Goal: Information Seeking & Learning: Check status

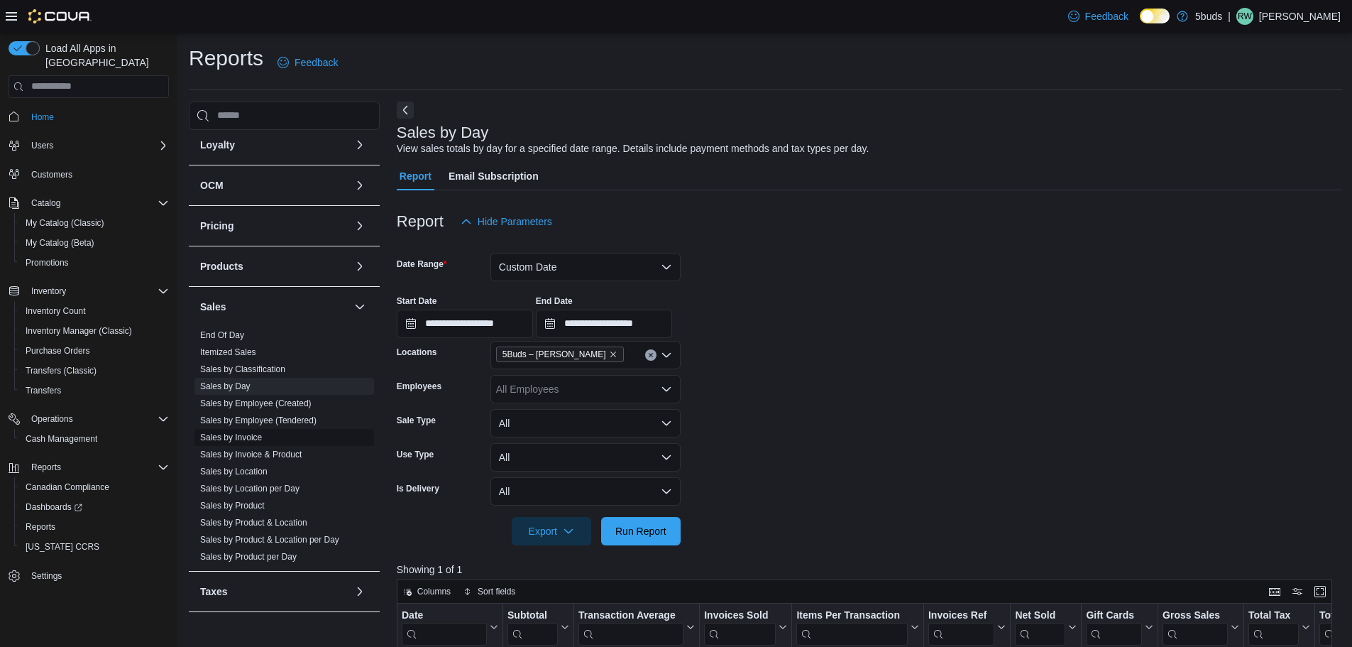
click at [237, 432] on span "Sales by Invoice" at bounding box center [285, 437] width 180 height 17
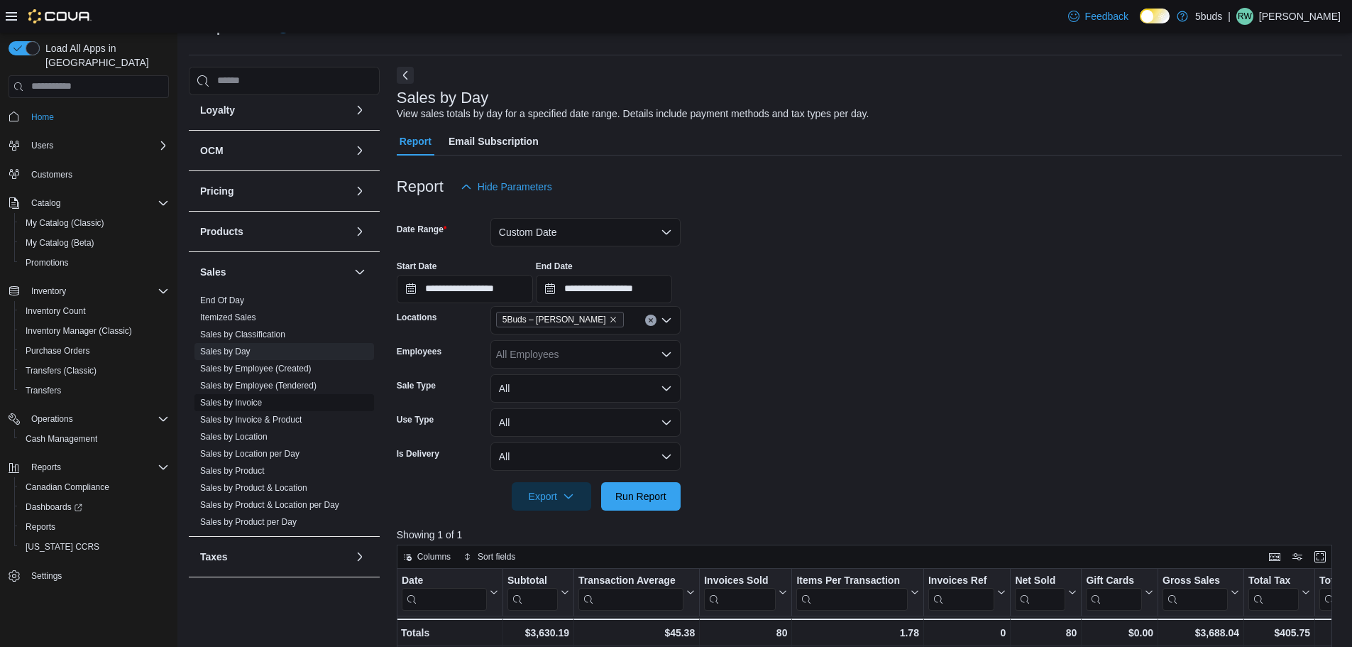
click at [237, 432] on span "Sales by Location" at bounding box center [285, 436] width 180 height 17
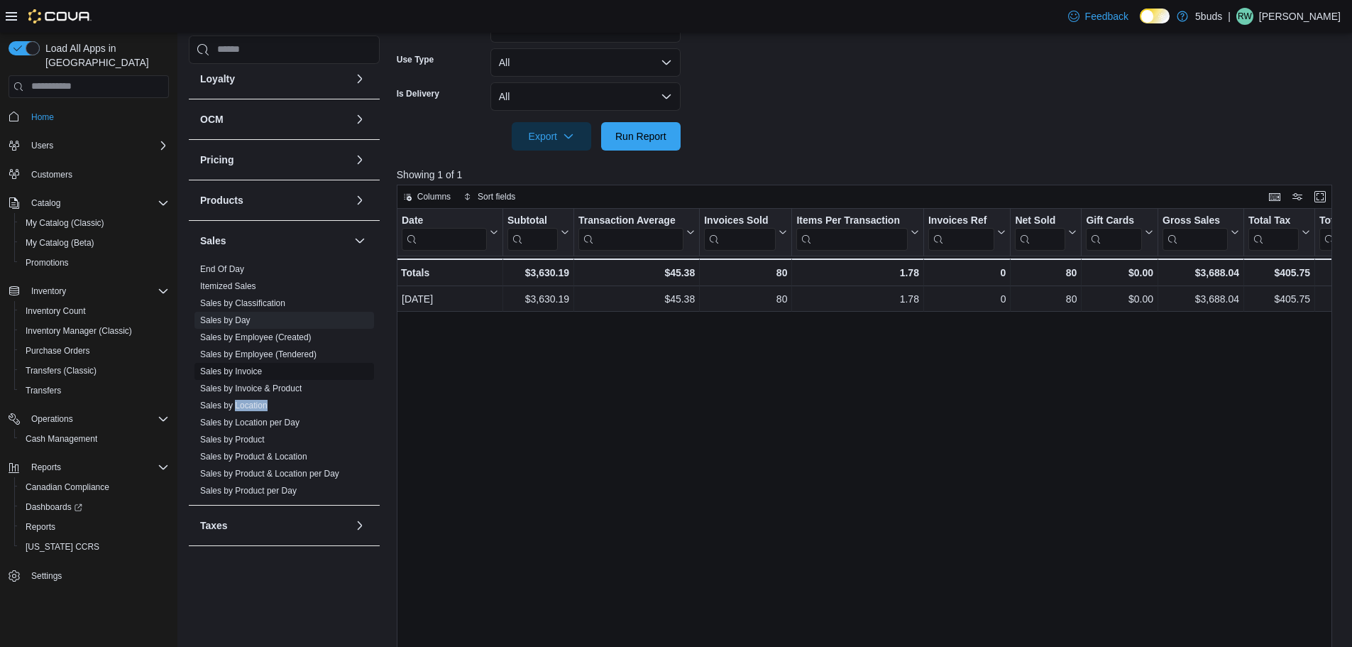
scroll to position [461, 0]
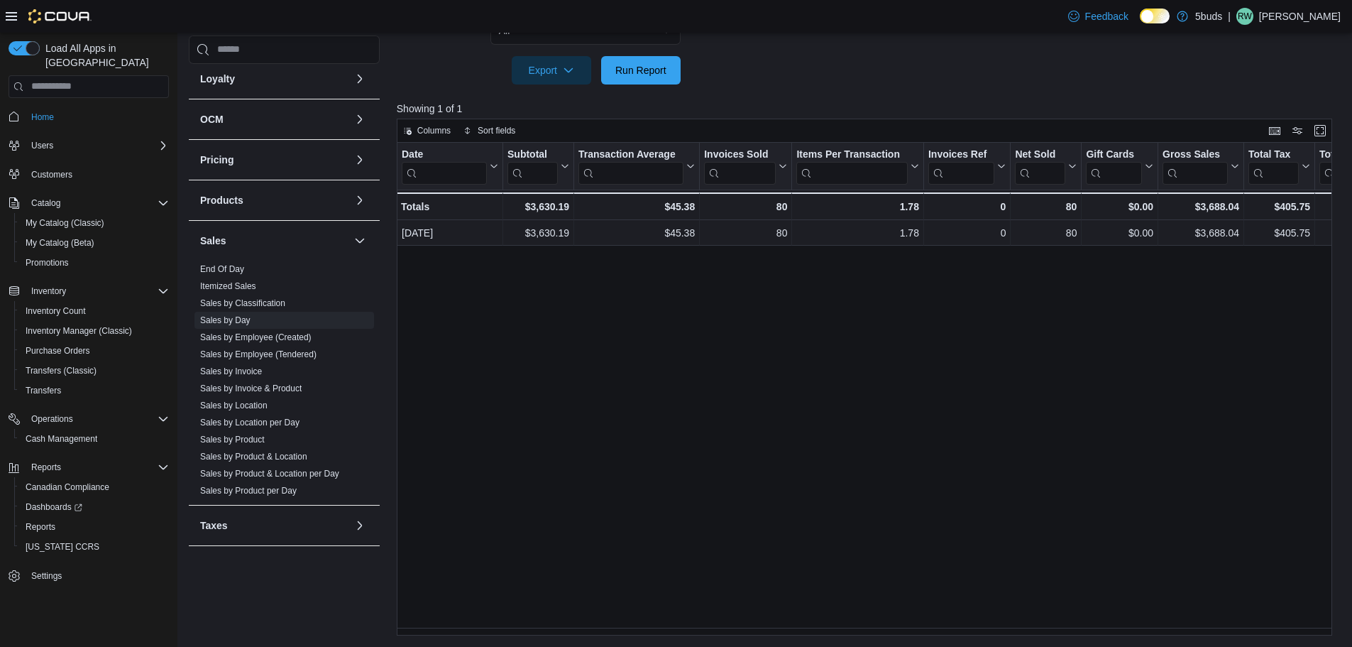
click at [849, 407] on div "Date Click to view column header actions Subtotal Click to view column header a…" at bounding box center [870, 389] width 946 height 493
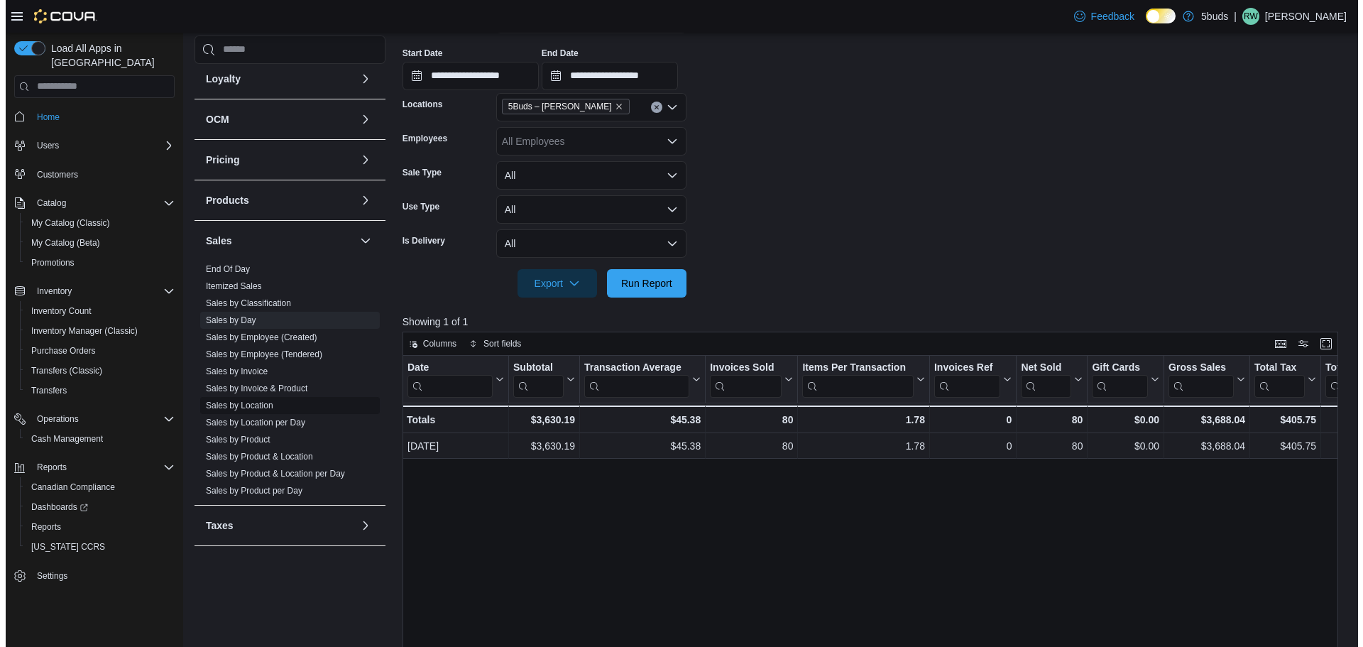
scroll to position [0, 0]
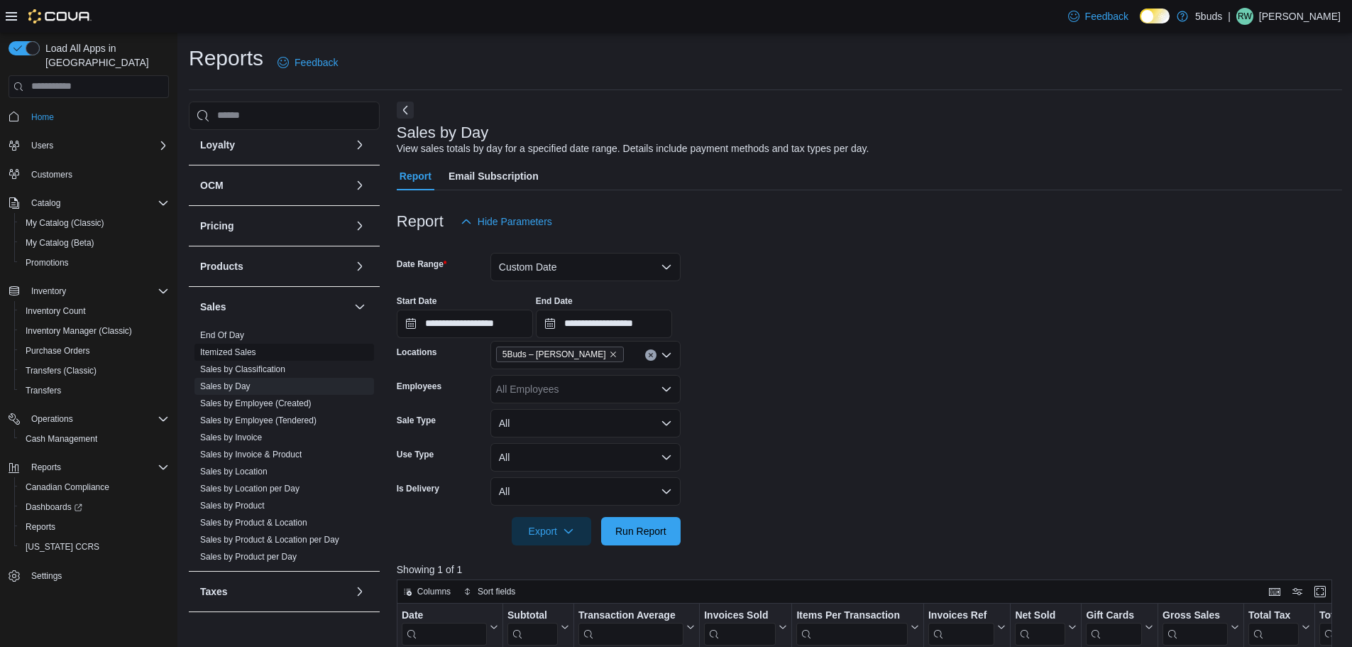
click at [241, 347] on link "Itemized Sales" at bounding box center [228, 352] width 56 height 10
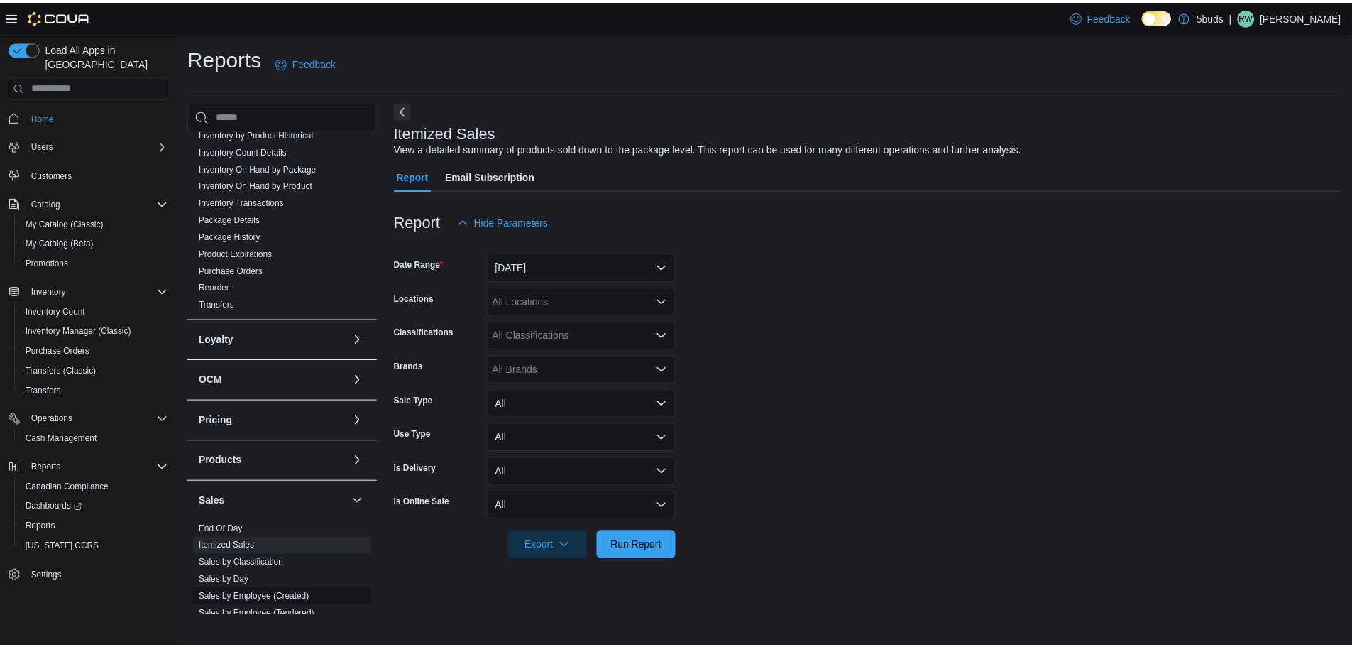
scroll to position [549, 0]
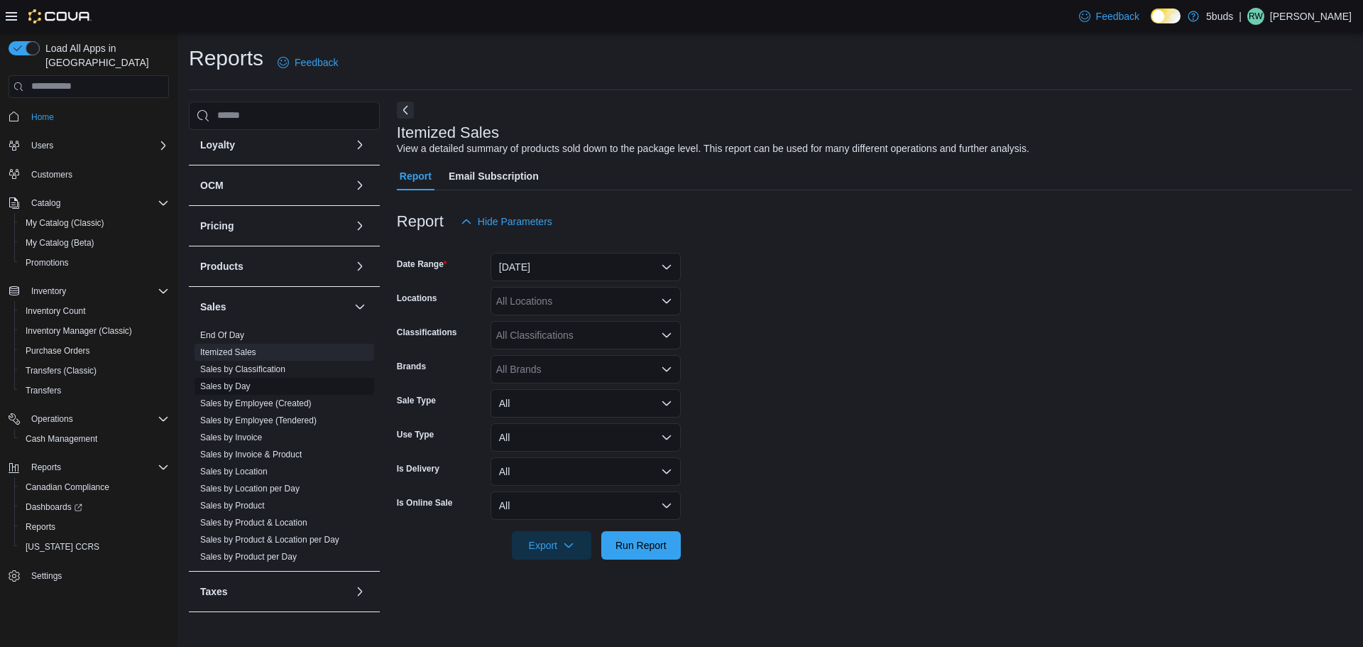
click at [237, 381] on link "Sales by Day" at bounding box center [225, 386] width 50 height 10
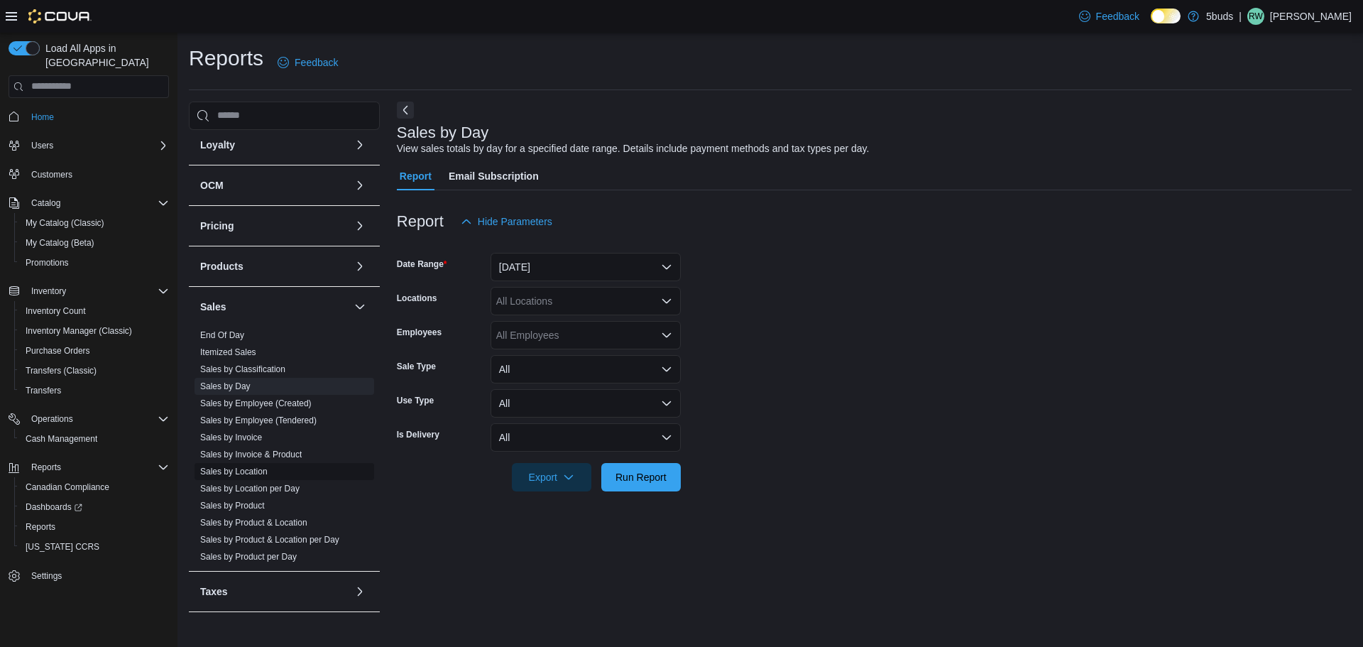
click at [248, 466] on link "Sales by Location" at bounding box center [233, 471] width 67 height 10
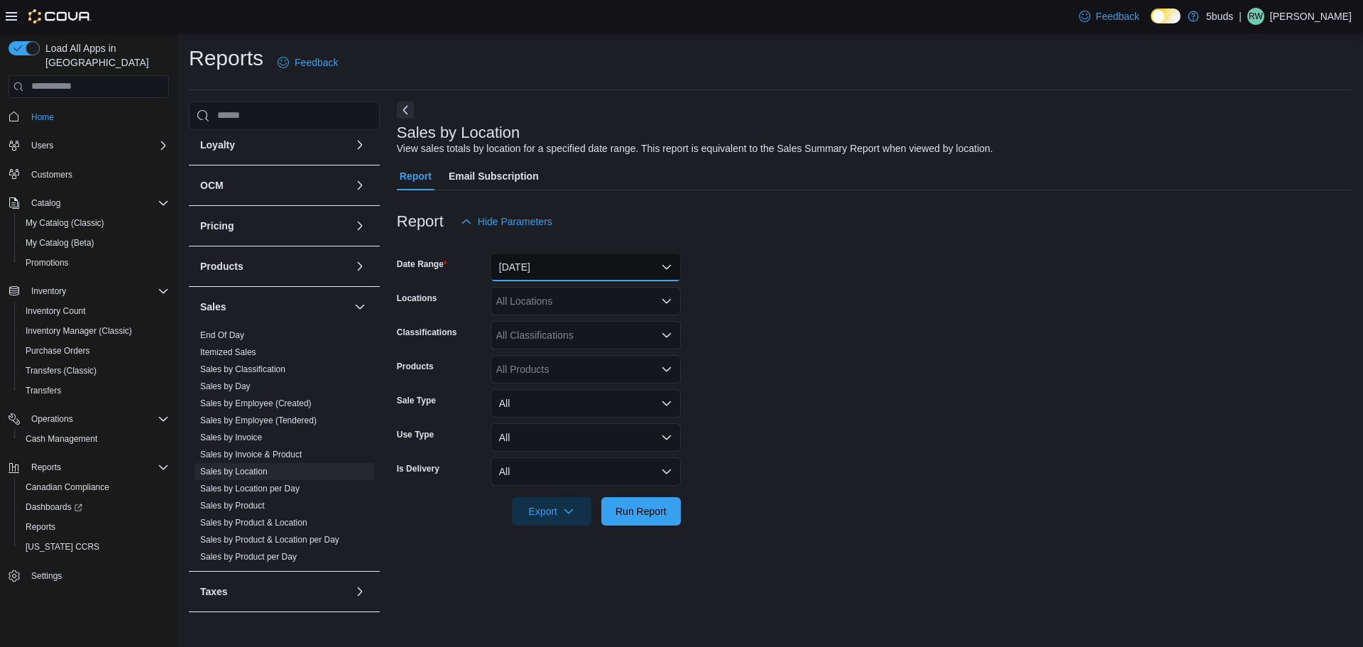
click at [593, 270] on button "[DATE]" at bounding box center [586, 267] width 190 height 28
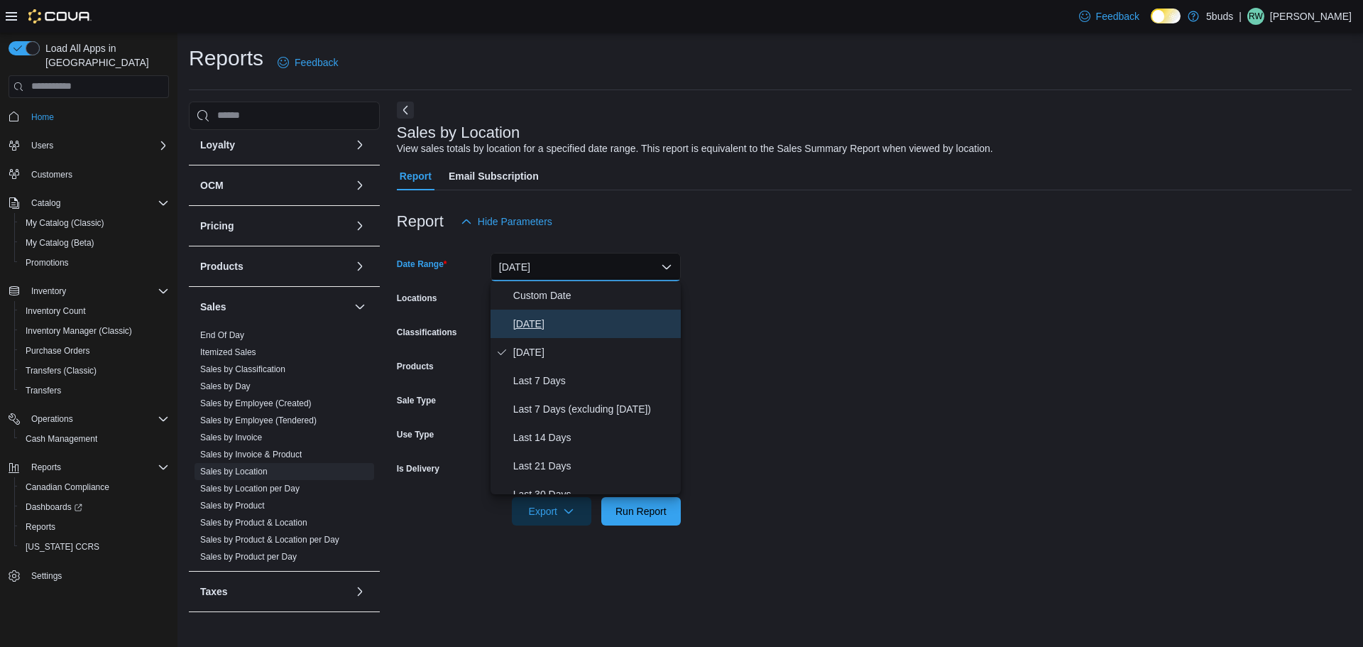
click at [559, 325] on span "[DATE]" at bounding box center [594, 323] width 162 height 17
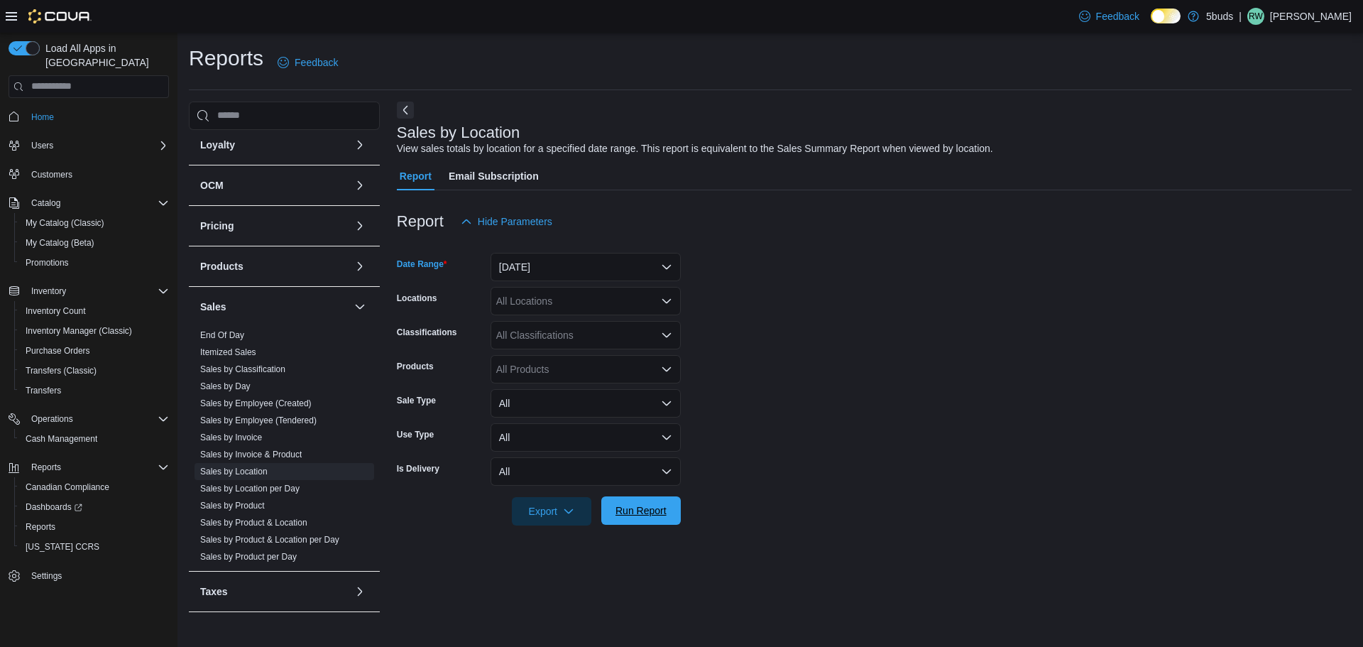
click at [654, 515] on span "Run Report" at bounding box center [640, 510] width 51 height 14
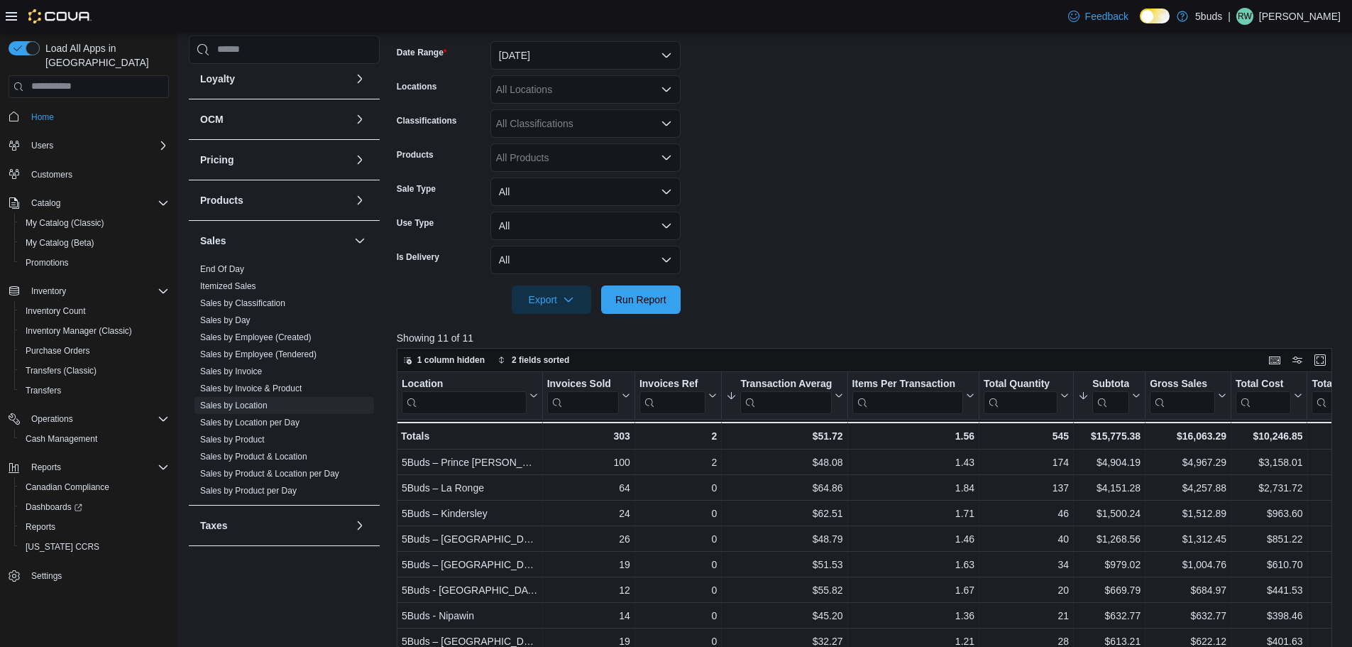
scroll to position [355, 0]
